Goal: Communication & Community: Answer question/provide support

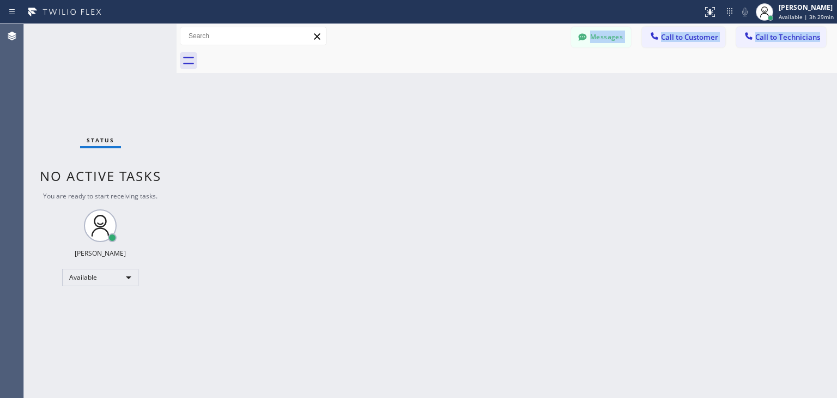
click at [606, 44] on button "Messages" at bounding box center [601, 37] width 60 height 21
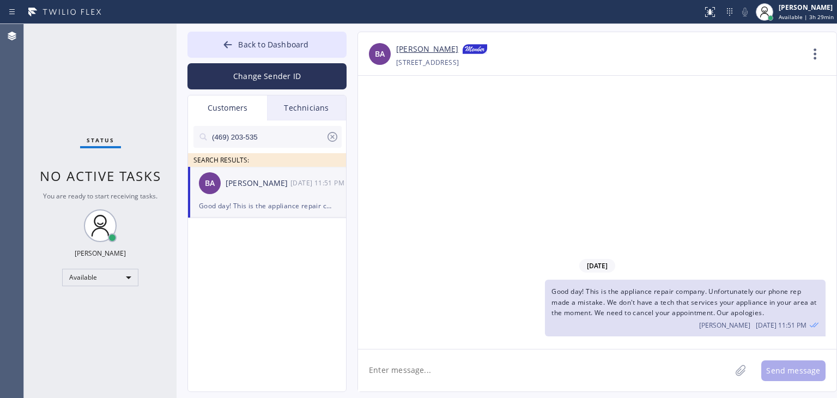
click at [331, 138] on icon at bounding box center [332, 136] width 13 height 13
click at [276, 131] on input "text" at bounding box center [276, 137] width 131 height 22
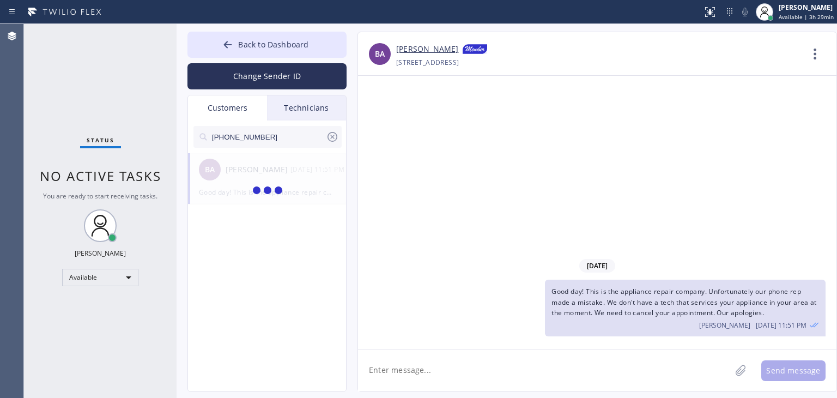
click at [276, 131] on input "[PHONE_NUMBER]" at bounding box center [268, 137] width 115 height 22
click at [276, 131] on input "(805) 469-354_" at bounding box center [268, 137] width 115 height 22
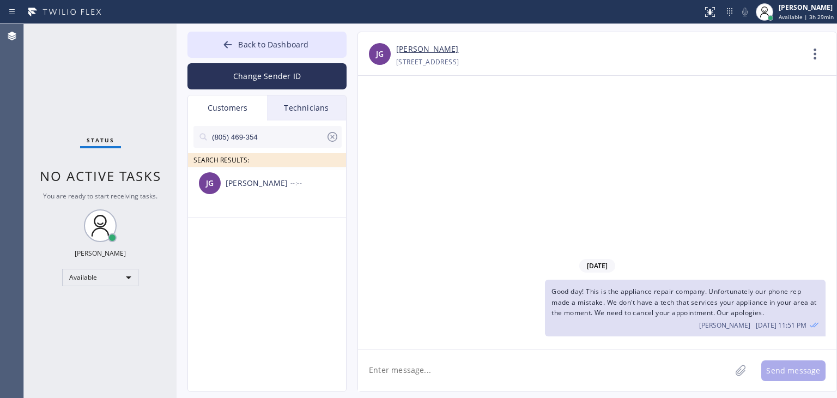
type input "(805) 469-354"
click at [252, 184] on div "[PERSON_NAME]" at bounding box center [257, 183] width 65 height 13
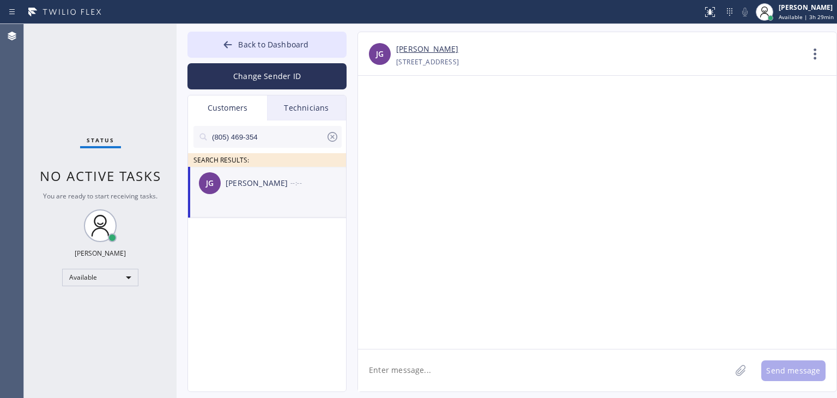
click at [462, 383] on textarea at bounding box center [544, 370] width 373 height 42
paste textarea "Subzero Repair Professionals"
click at [431, 380] on textarea "Hello [PERSON_NAME], It's Subzero Repair Professionals" at bounding box center [554, 370] width 392 height 42
click at [557, 371] on textarea "Hello [PERSON_NAME], It's Subzero Repair Professionals" at bounding box center [554, 370] width 392 height 42
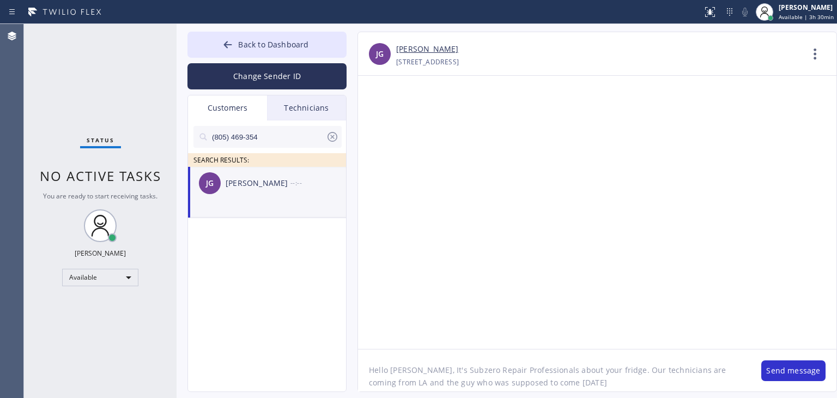
click at [399, 383] on textarea "Hello [PERSON_NAME], It's Subzero Repair Professionals about your fridge. Our t…" at bounding box center [554, 370] width 392 height 42
click at [577, 386] on textarea "Hello [PERSON_NAME], It's Subzero Repair Professionals about your fridge. Our t…" at bounding box center [554, 370] width 392 height 42
type textarea "Hello [PERSON_NAME], It's Subzero Repair Professionals about your fridge. Our t…"
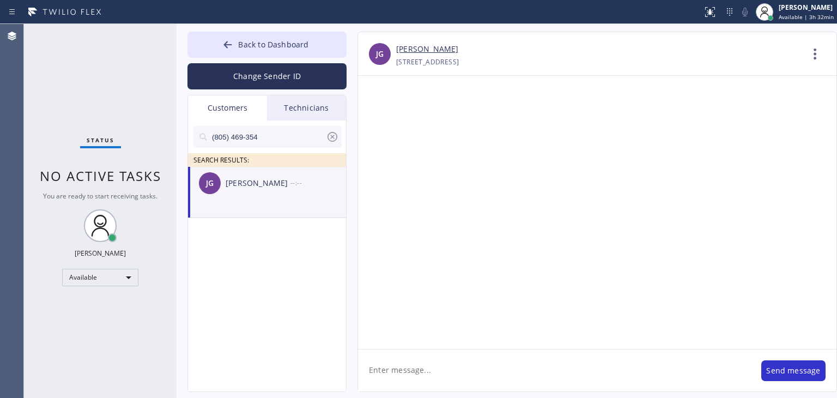
scroll to position [0, 0]
